Goal: Information Seeking & Learning: Learn about a topic

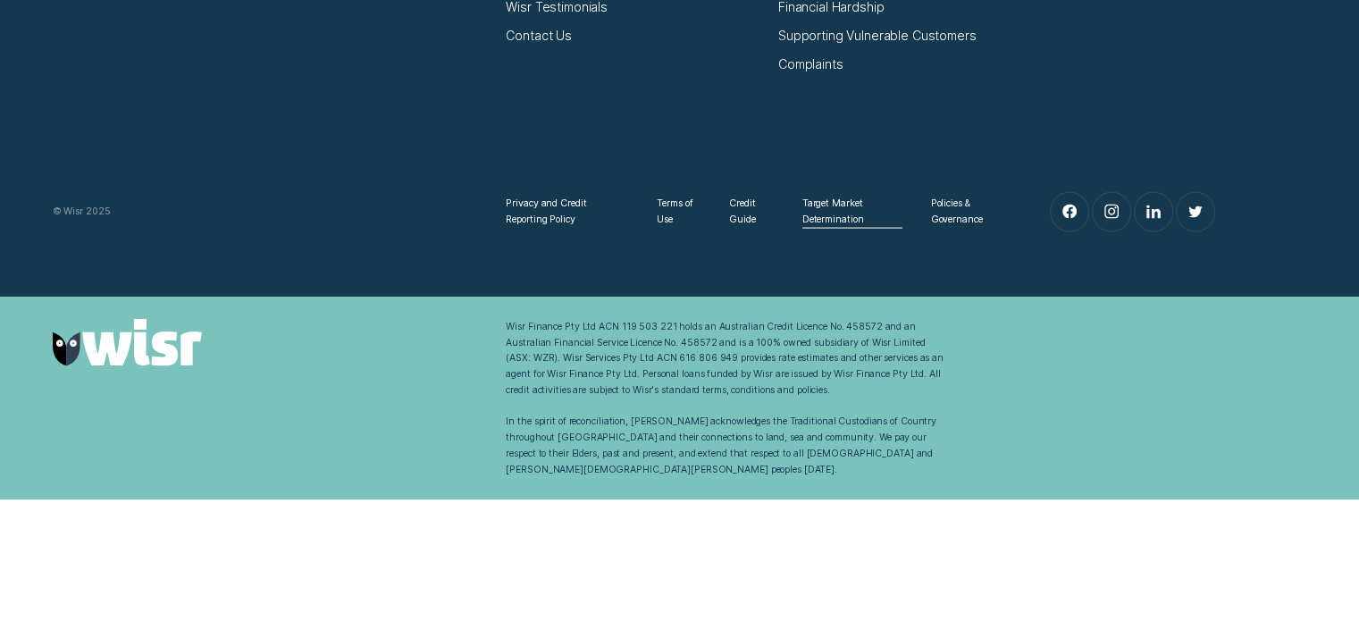
scroll to position [10291, 0]
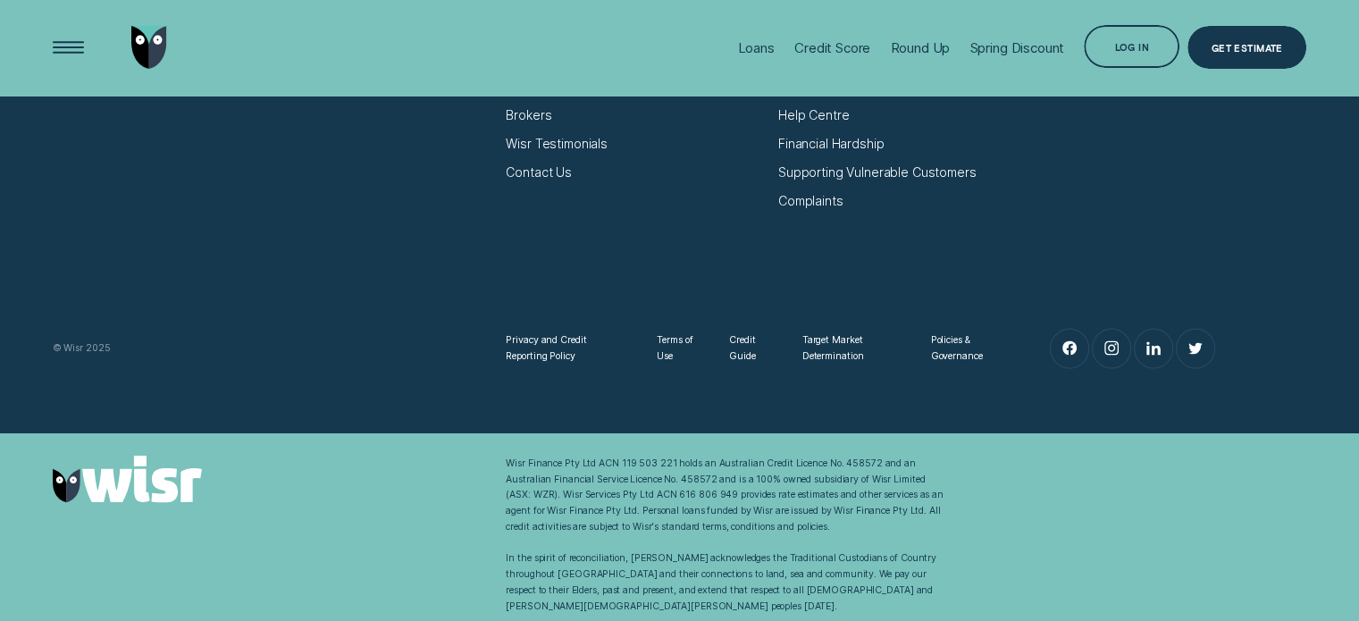
drag, startPoint x: 833, startPoint y: 217, endPoint x: 791, endPoint y: 417, distance: 204.6
click at [791, 417] on div "Wisr: For Smarter Money Decisions Wisr Loans | A Smarter Way to Borrow Car Loan…" at bounding box center [679, 106] width 1359 height 653
drag, startPoint x: 823, startPoint y: 319, endPoint x: 821, endPoint y: 355, distance: 35.8
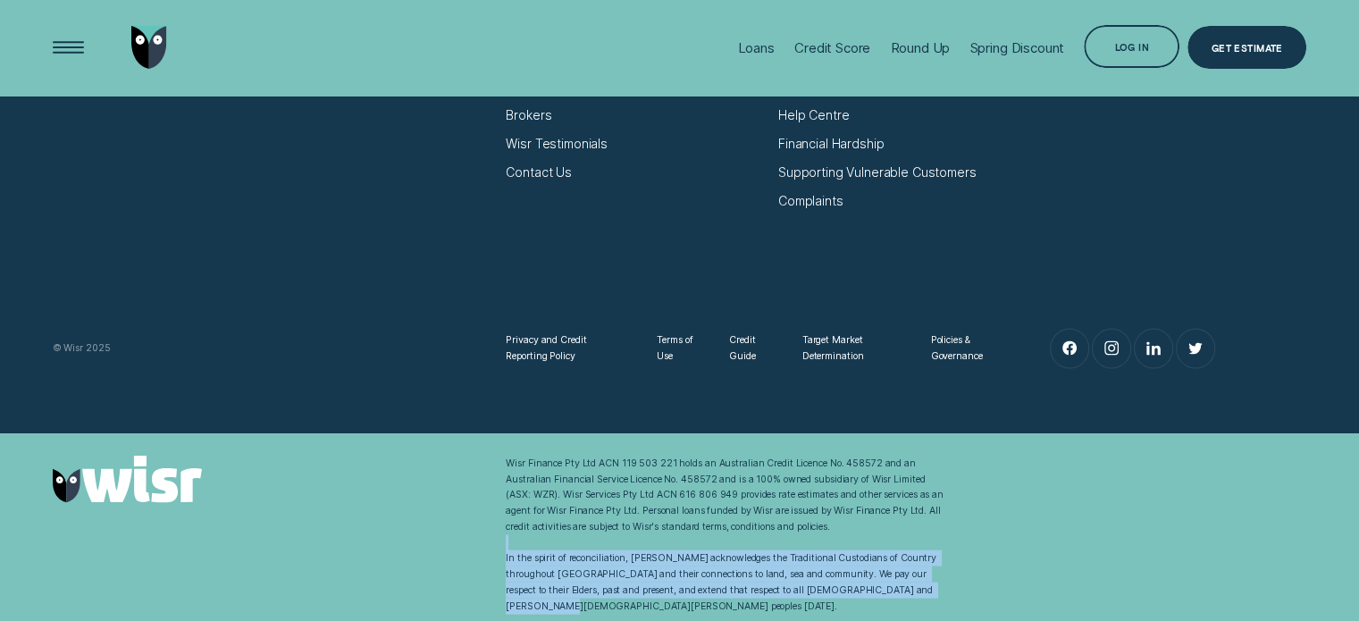
drag, startPoint x: 1356, startPoint y: 588, endPoint x: 1363, endPoint y: 534, distance: 55.0
click at [1351, 533] on div "Wisr Finance Pty Ltd ACN 119 503 221 holds an Australian Credit Licence No. 458…" at bounding box center [679, 535] width 1359 height 159
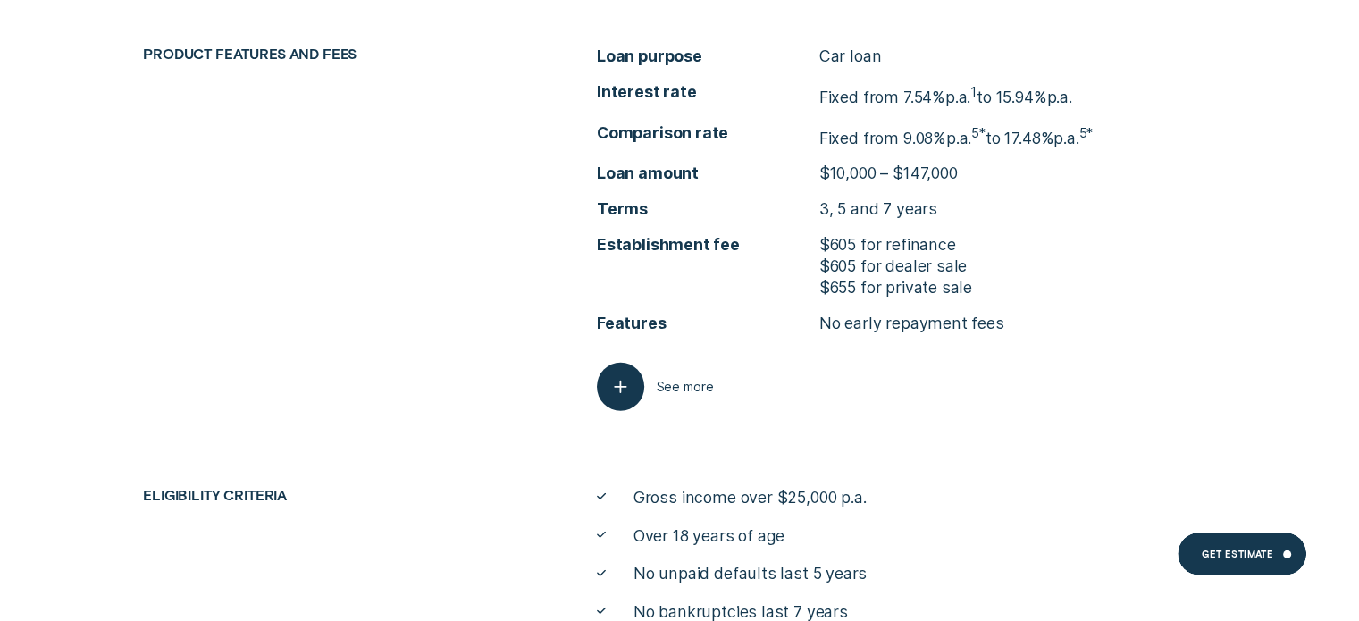
scroll to position [5112, 0]
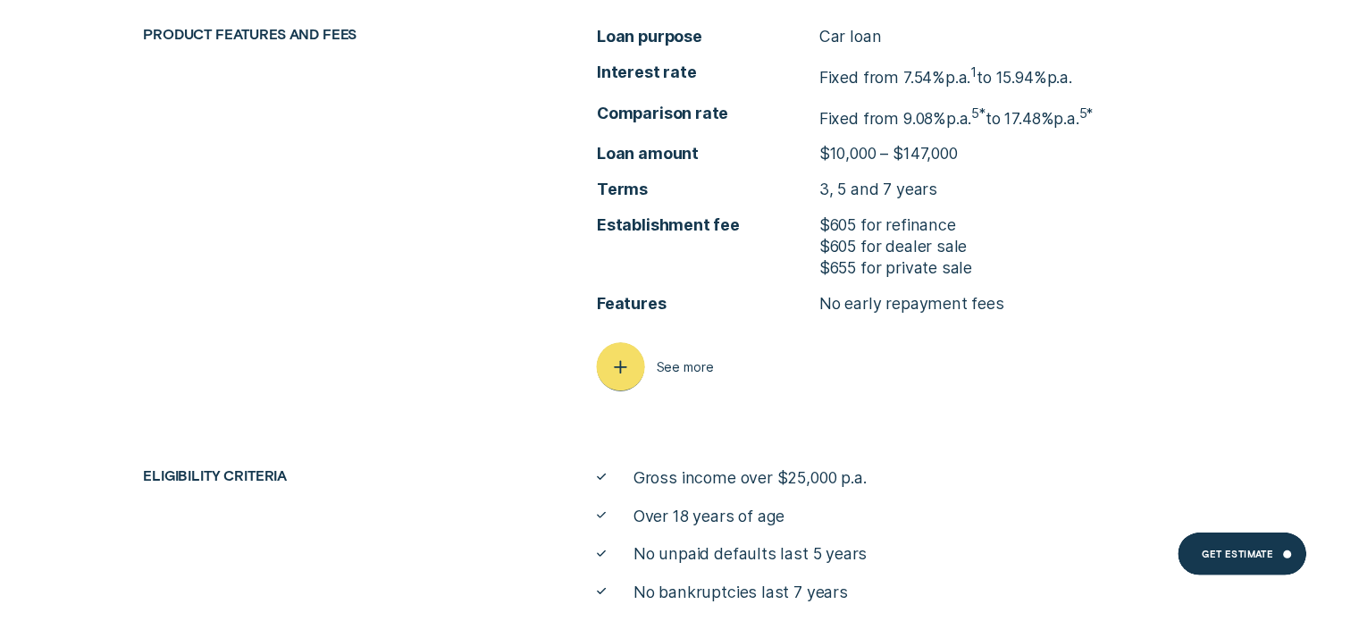
click at [630, 367] on icon "button" at bounding box center [621, 368] width 24 height 28
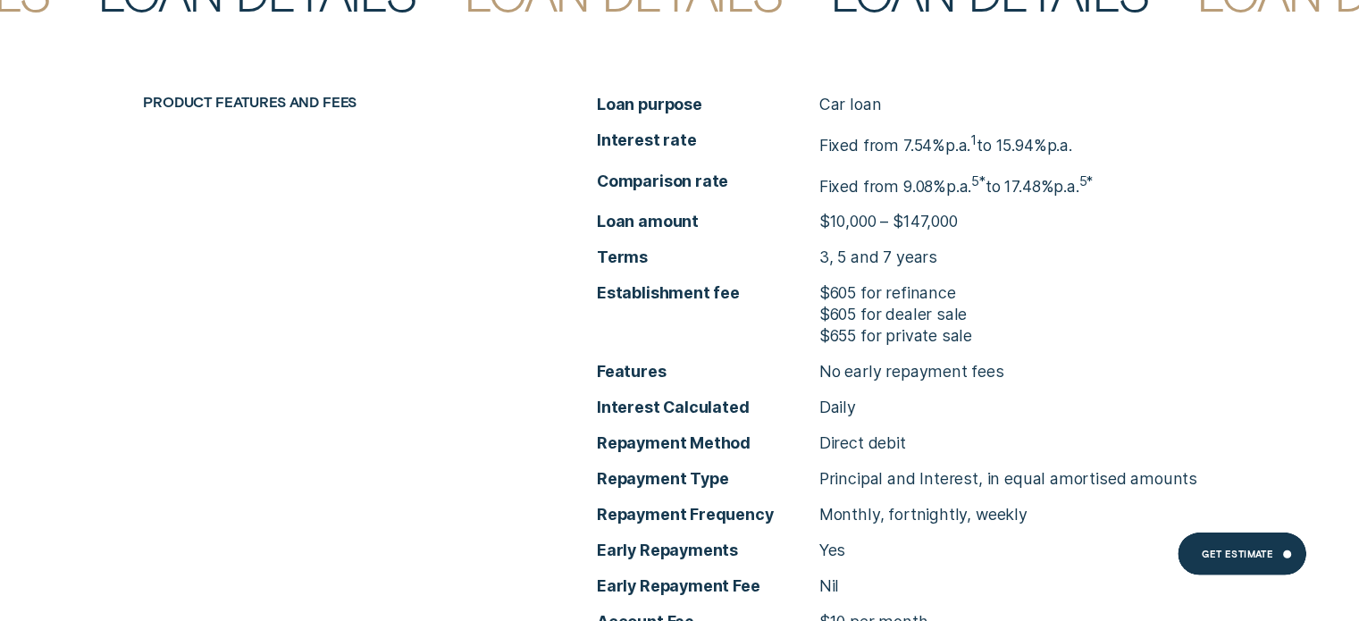
scroll to position [5201, 0]
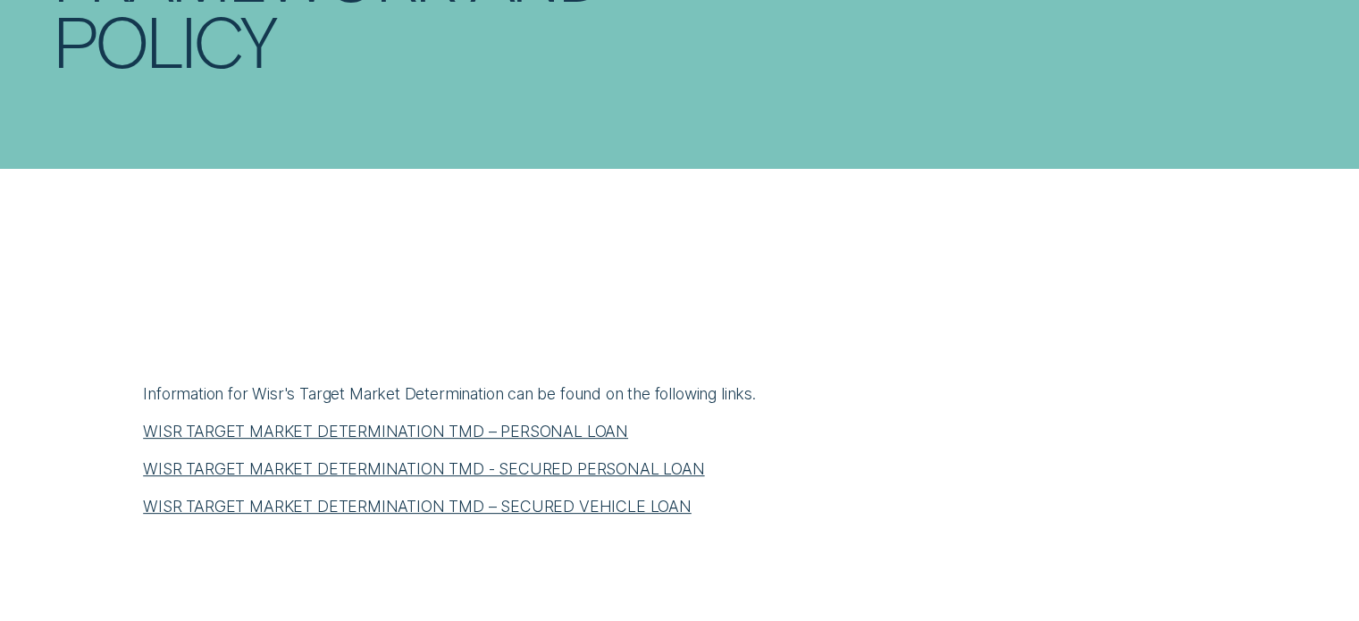
scroll to position [804, 0]
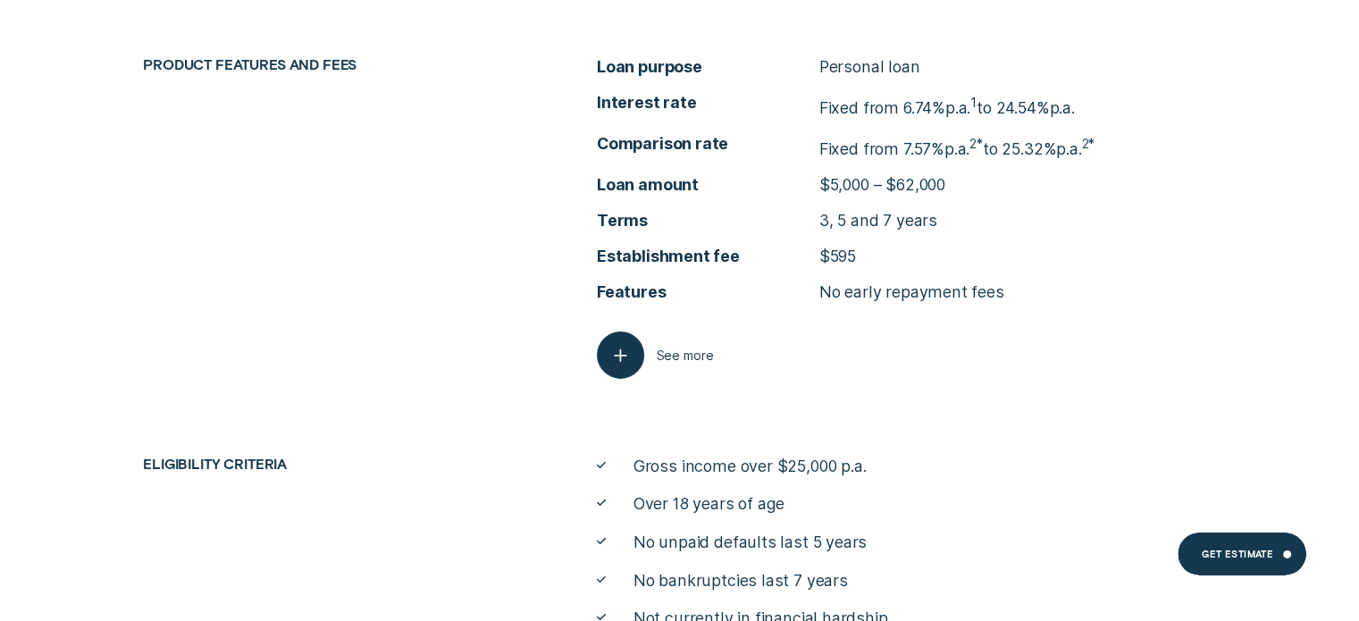
scroll to position [5630, 0]
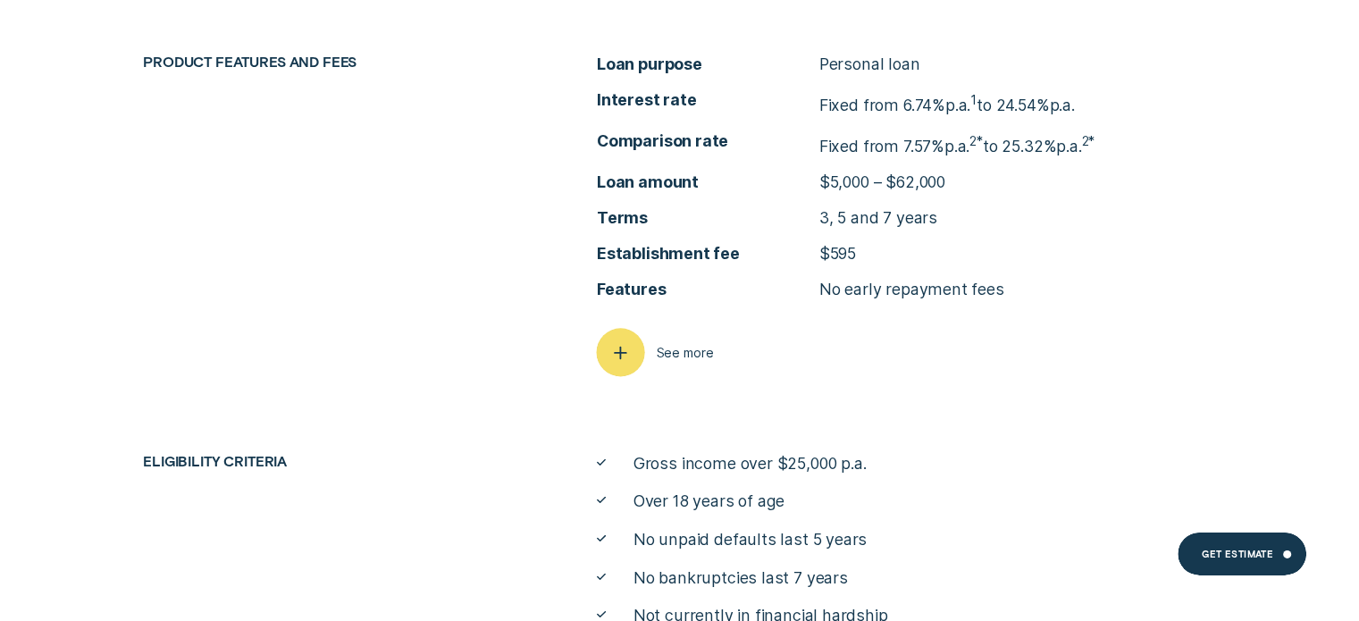
click at [632, 342] on icon "button" at bounding box center [621, 353] width 24 height 28
